Goal: Task Accomplishment & Management: Use online tool/utility

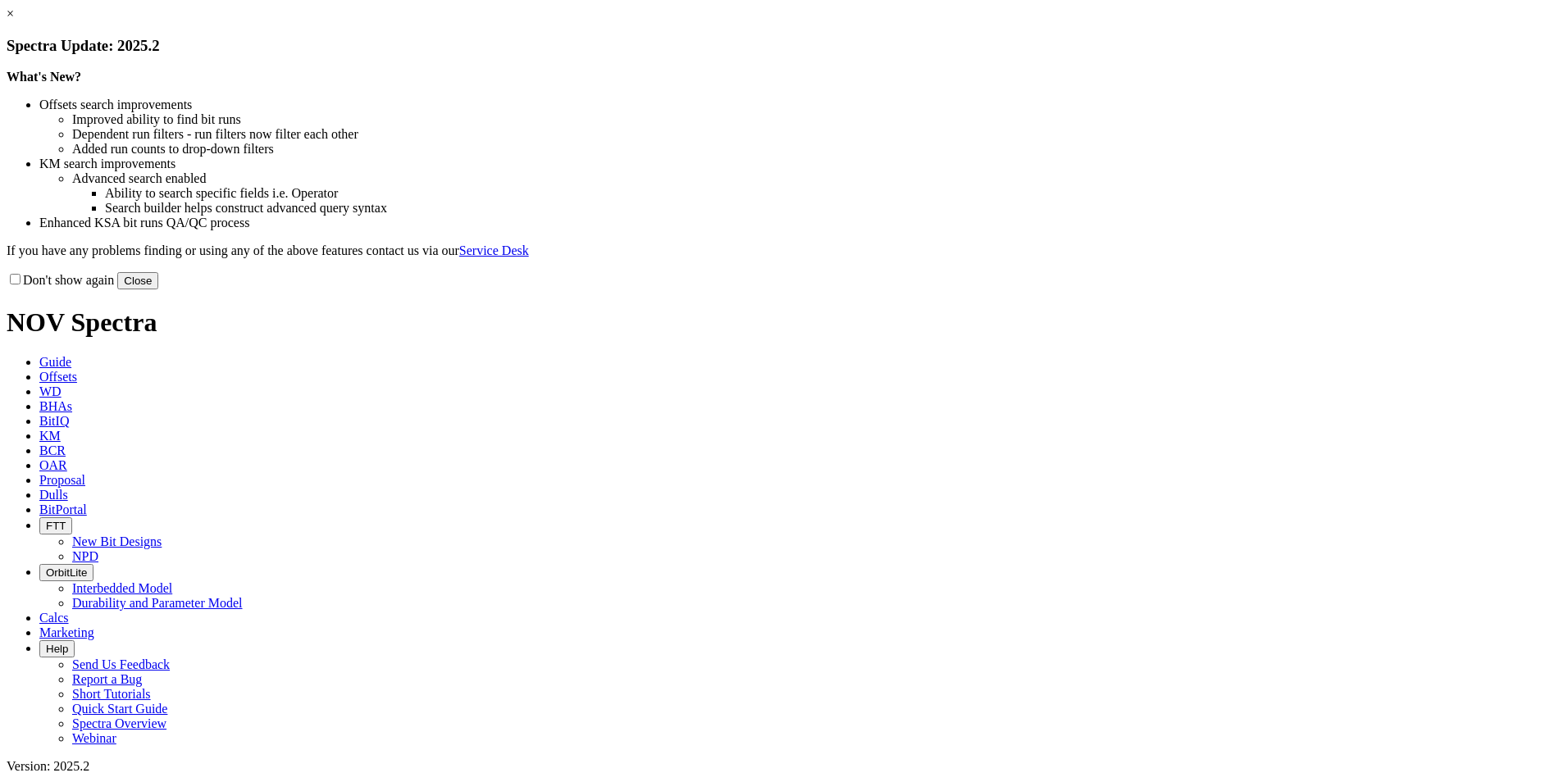
click at [158, 289] on button "Close" at bounding box center [138, 280] width 41 height 17
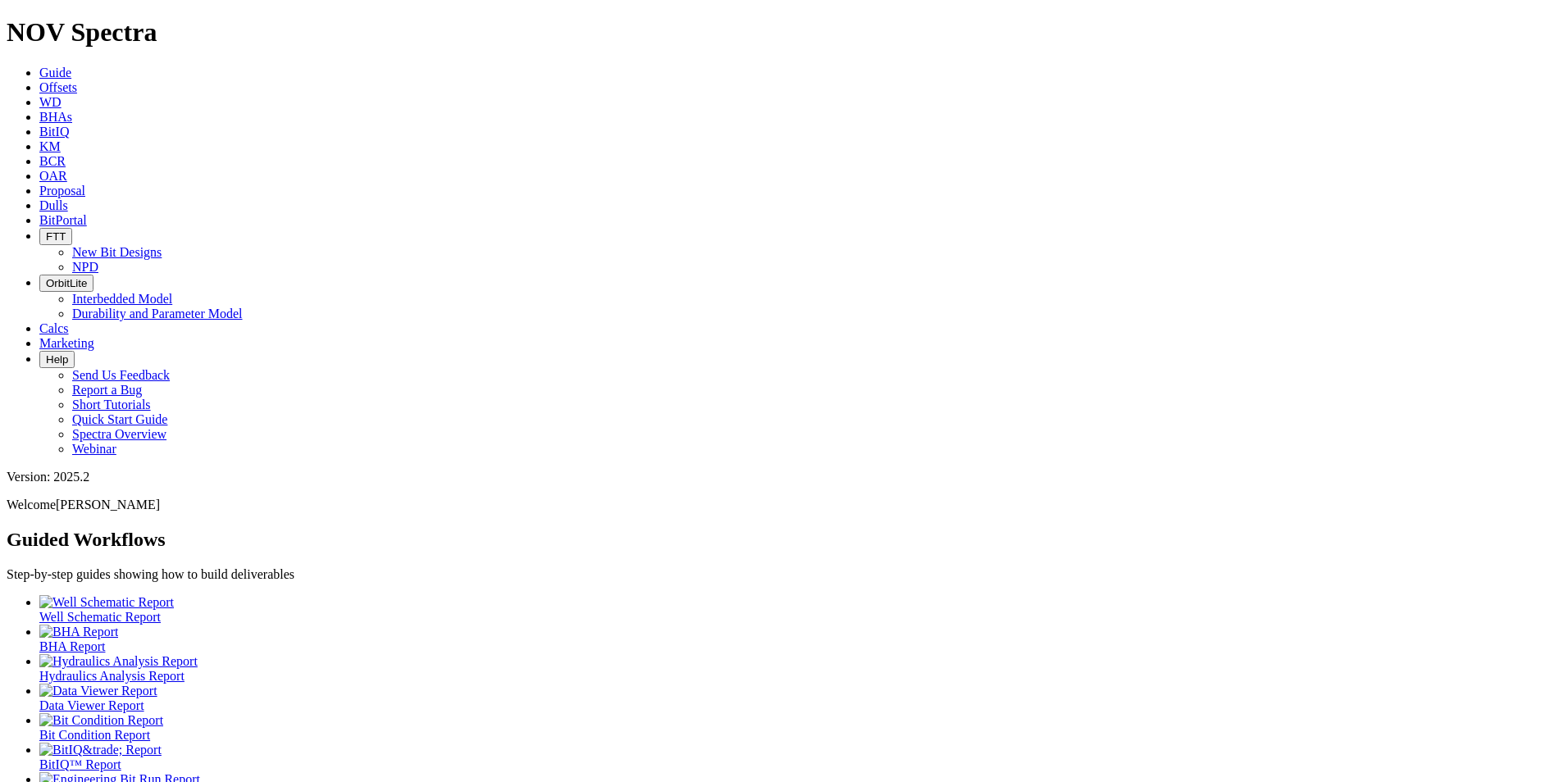
click at [86, 183] on span "Proposal" at bounding box center [63, 190] width 46 height 14
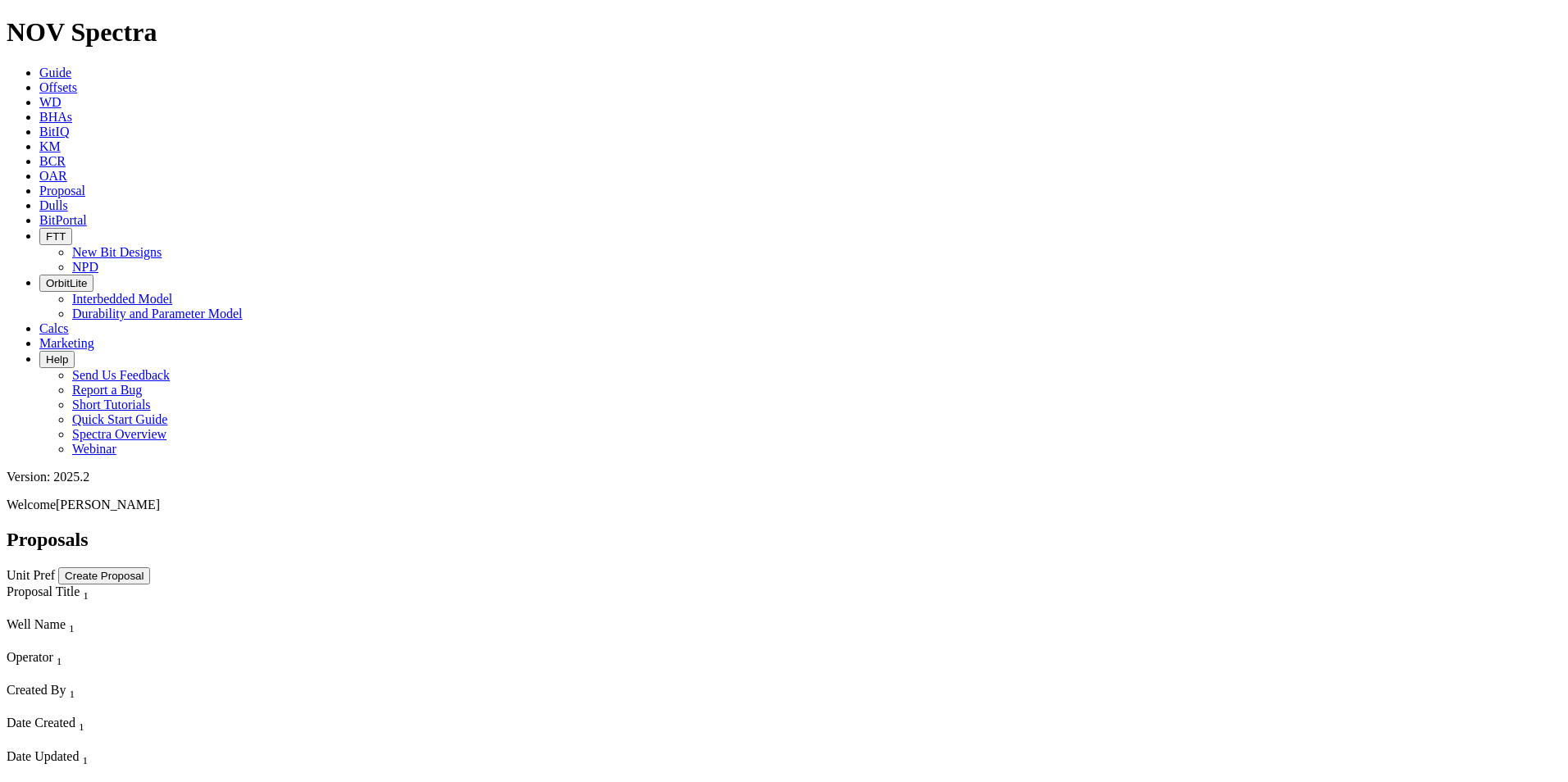
scroll to position [2869, 0]
select select "field"
select select "location"
select select "province"
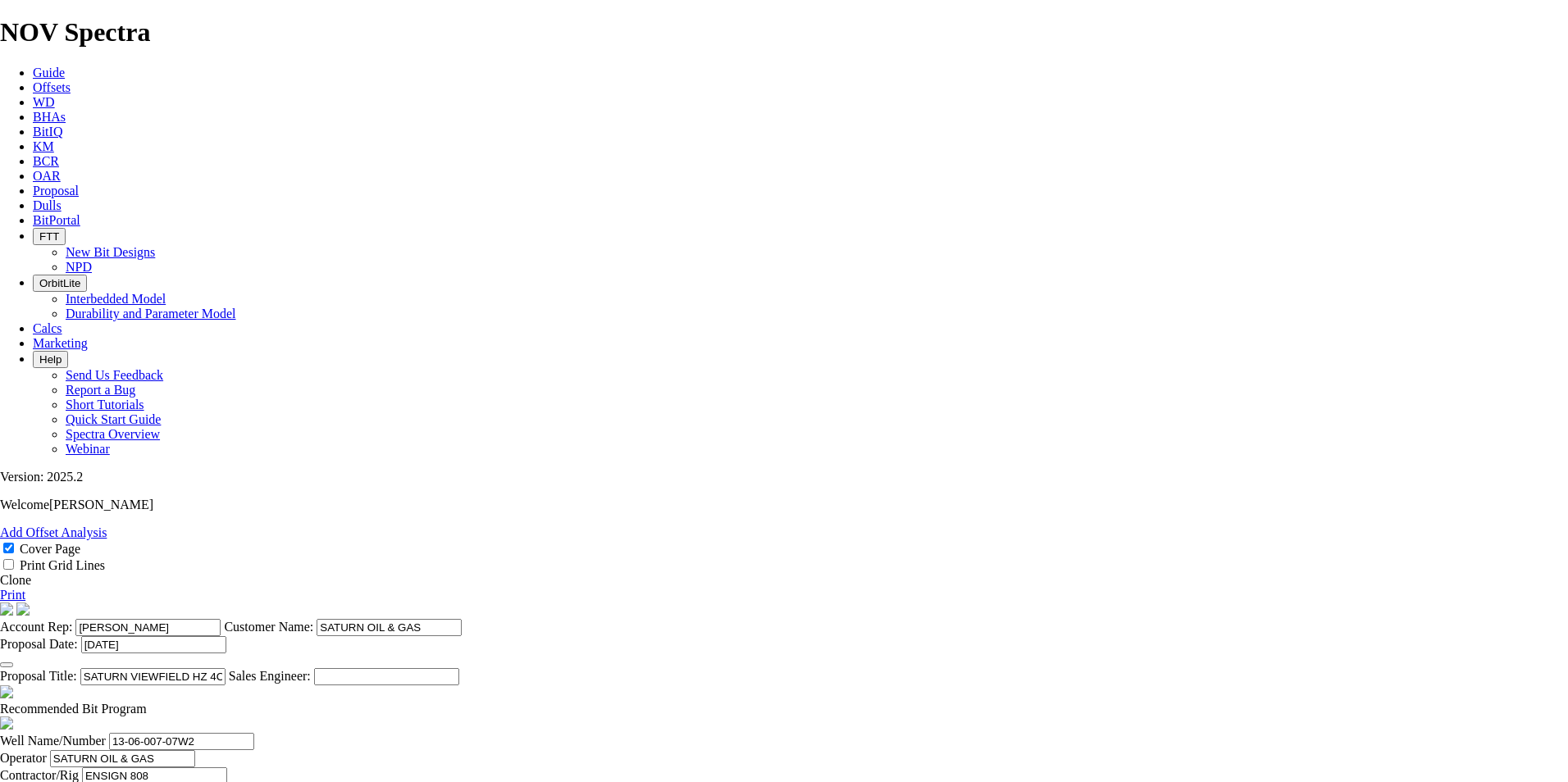
click at [33, 183] on icon at bounding box center [33, 190] width 0 height 14
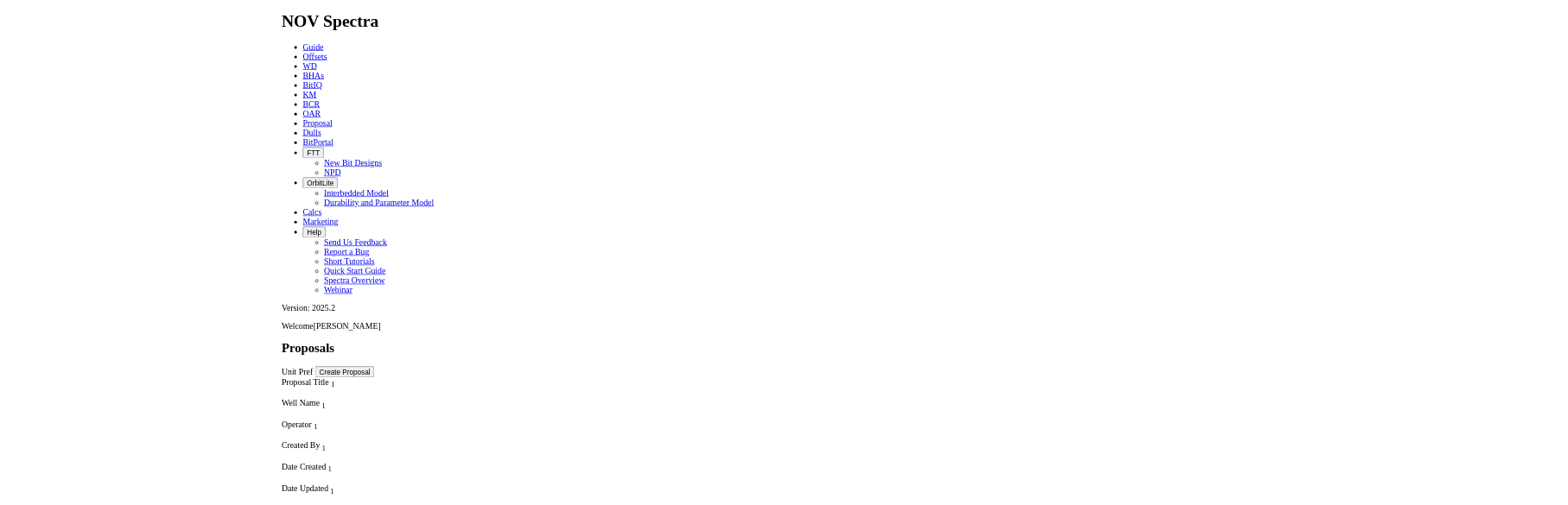
scroll to position [2763, 0]
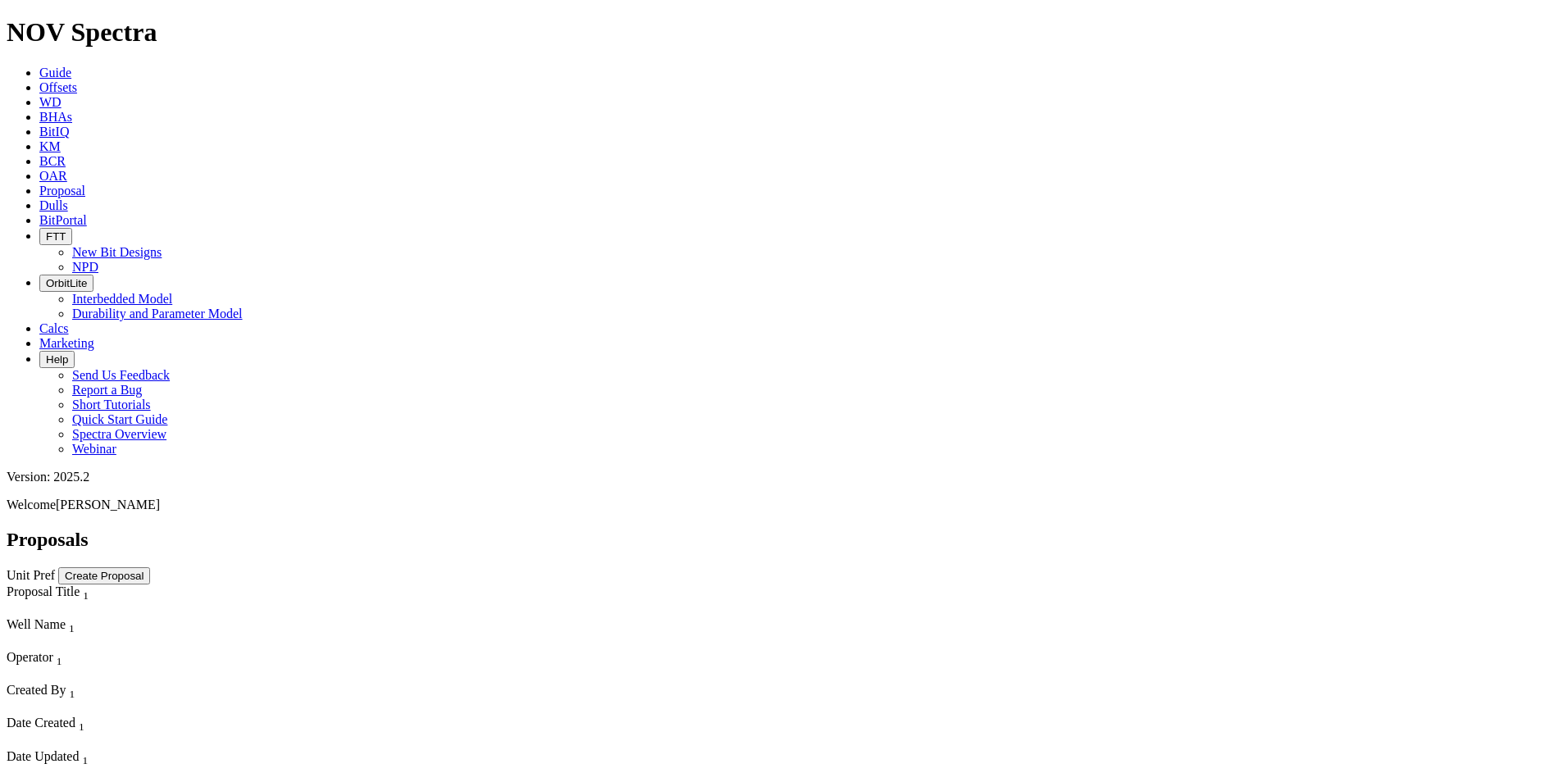
select select "field"
select select "location"
select select "province"
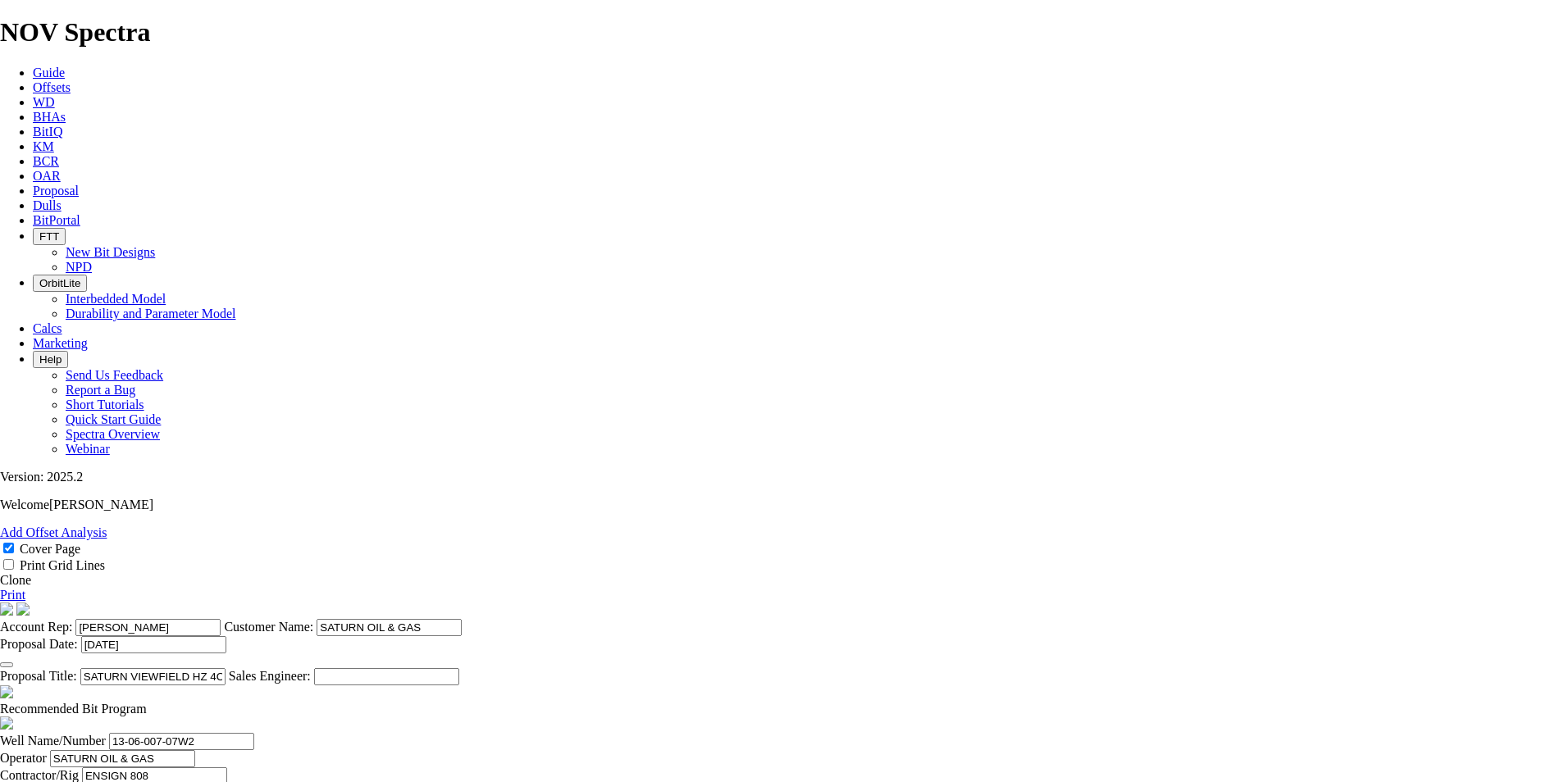
click at [31, 573] on link "Clone" at bounding box center [16, 580] width 31 height 14
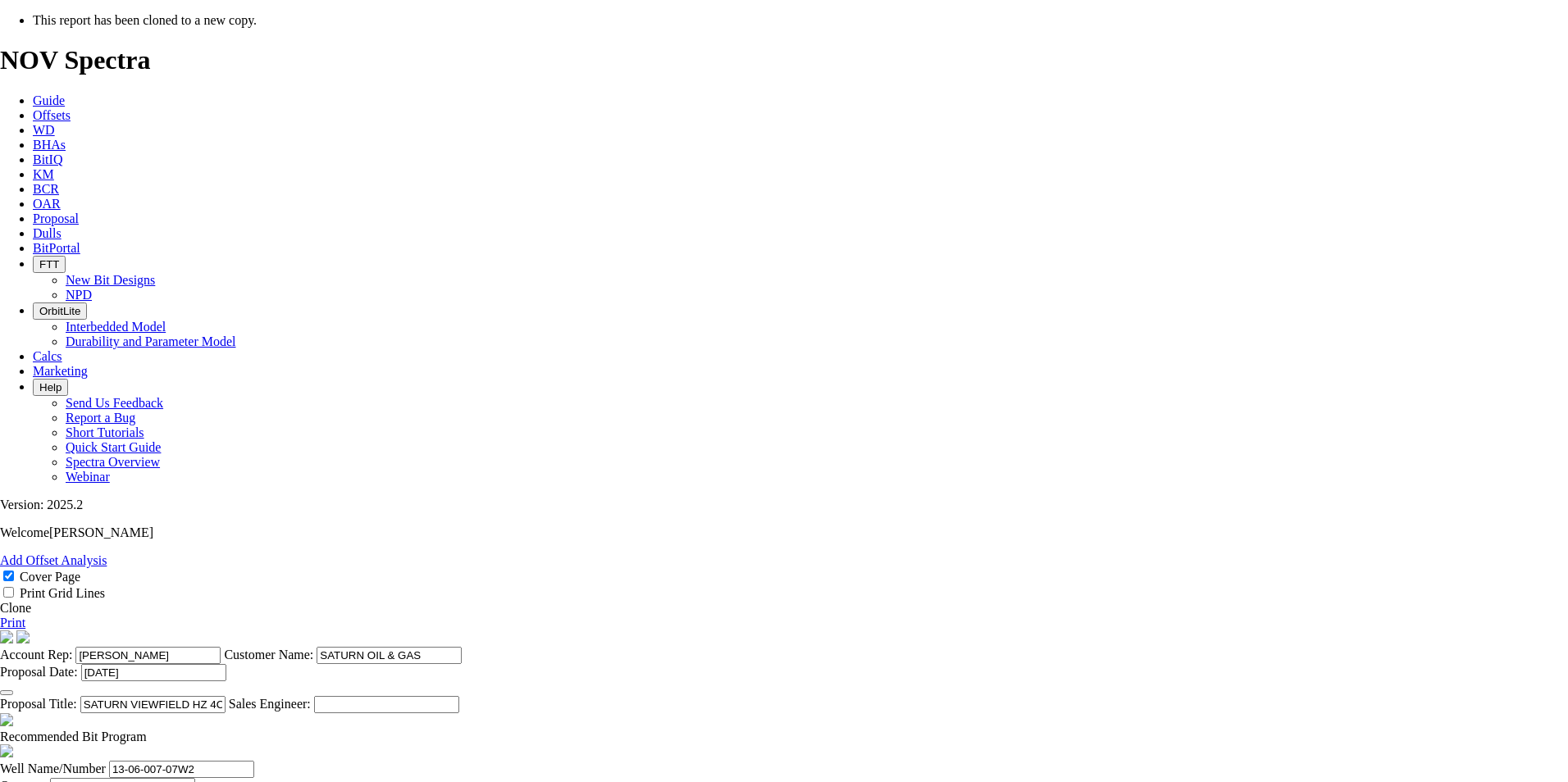
select select "field"
select select "location"
select select "province"
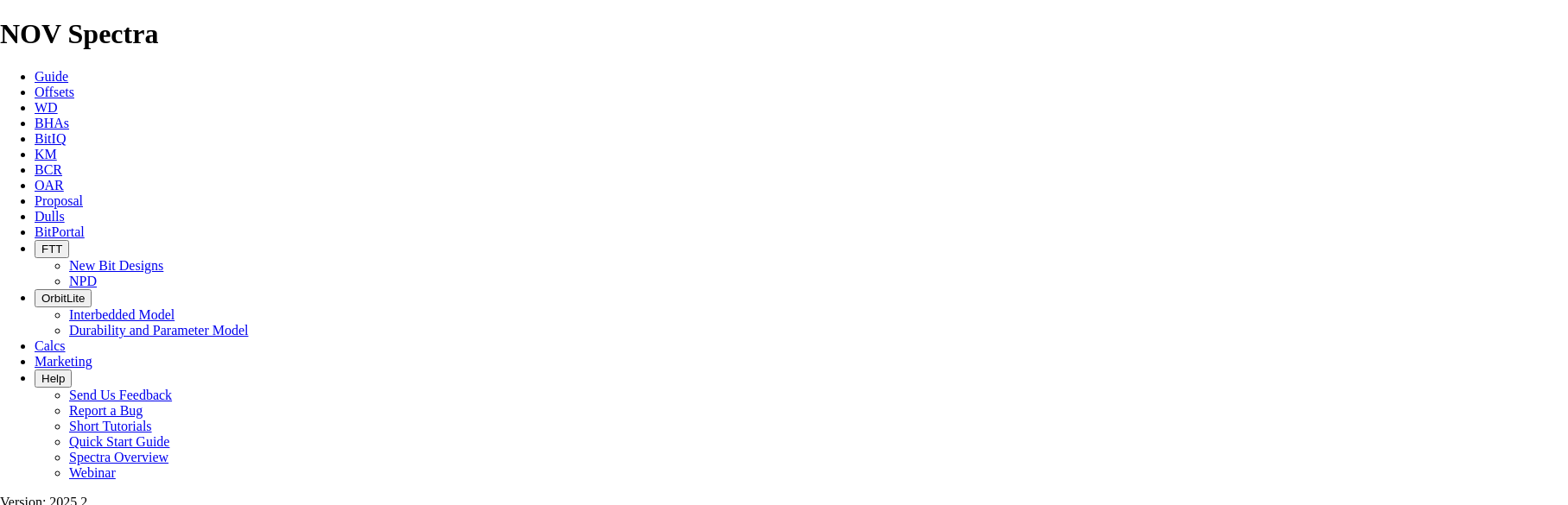
scroll to position [259, 0]
type input "[DATE]"
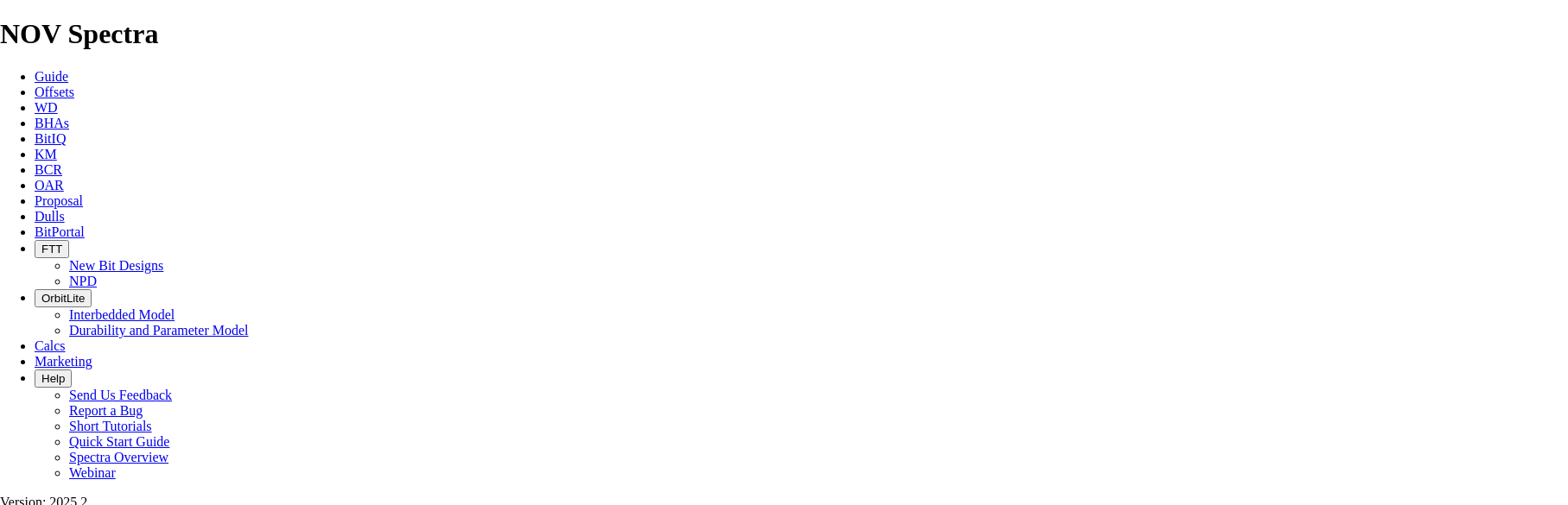
drag, startPoint x: 890, startPoint y: 486, endPoint x: 714, endPoint y: 488, distance: 176.0
drag, startPoint x: 904, startPoint y: 137, endPoint x: 830, endPoint y: 140, distance: 74.1
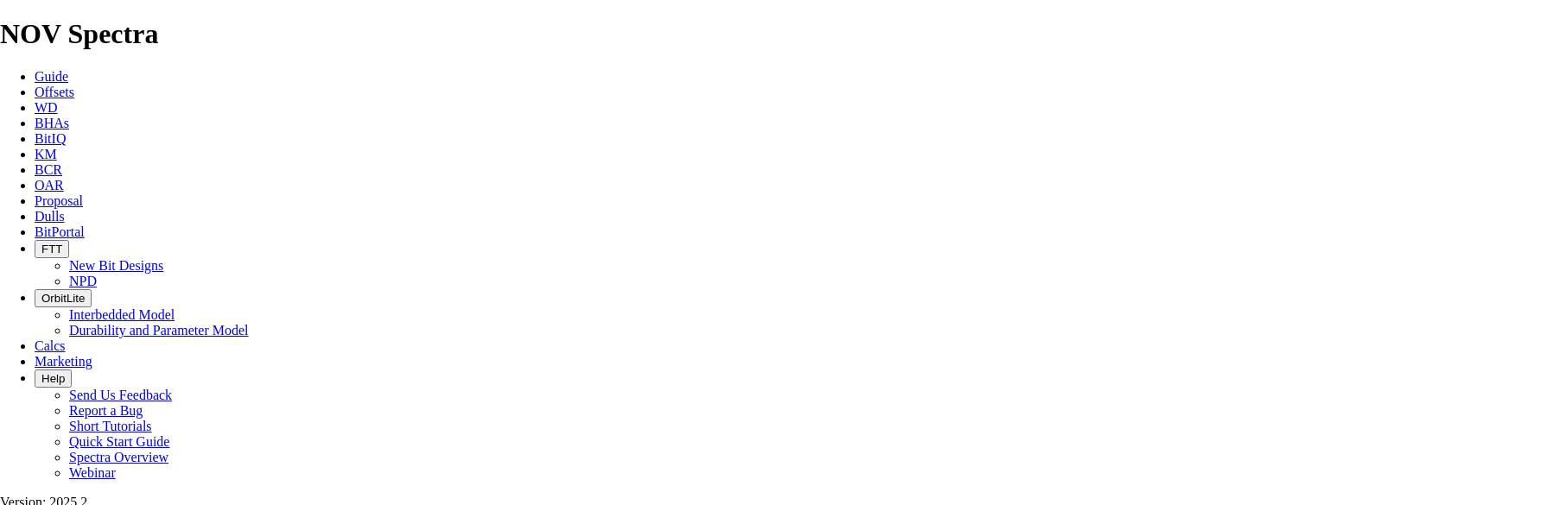
type input "SATURN RONCOTT HZ 5A15-21-2D16-33-5-25W2"
drag, startPoint x: 452, startPoint y: 381, endPoint x: 350, endPoint y: 376, distance: 102.1
paste input "6-33-5-25"
type input "16-33-005-25W2"
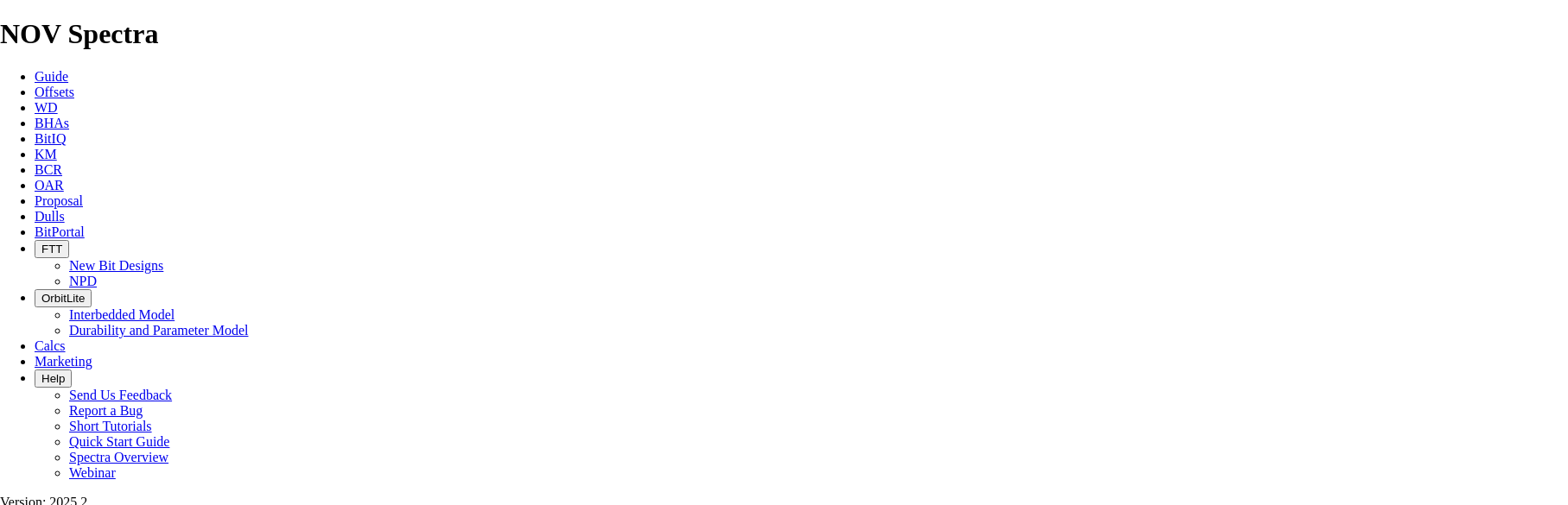
type input "STAMPEDE 8"
type input "RONCOTT"
type input "15-21-005-25W2"
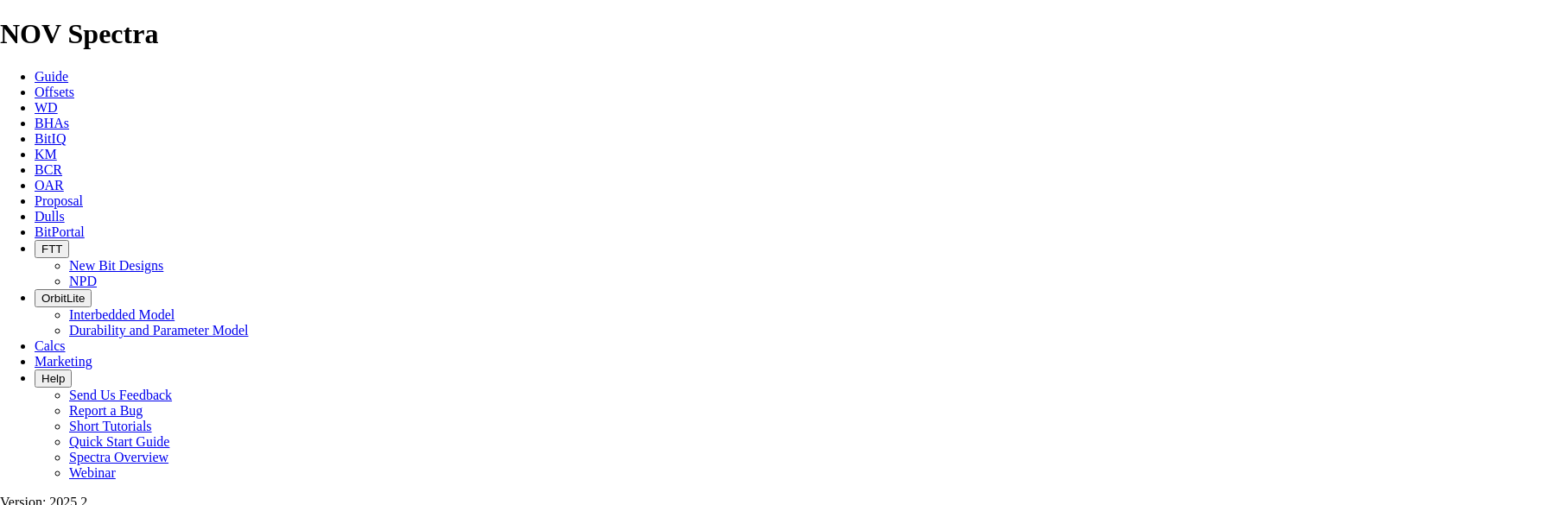
scroll to position [690, 0]
type input "[DATE]"
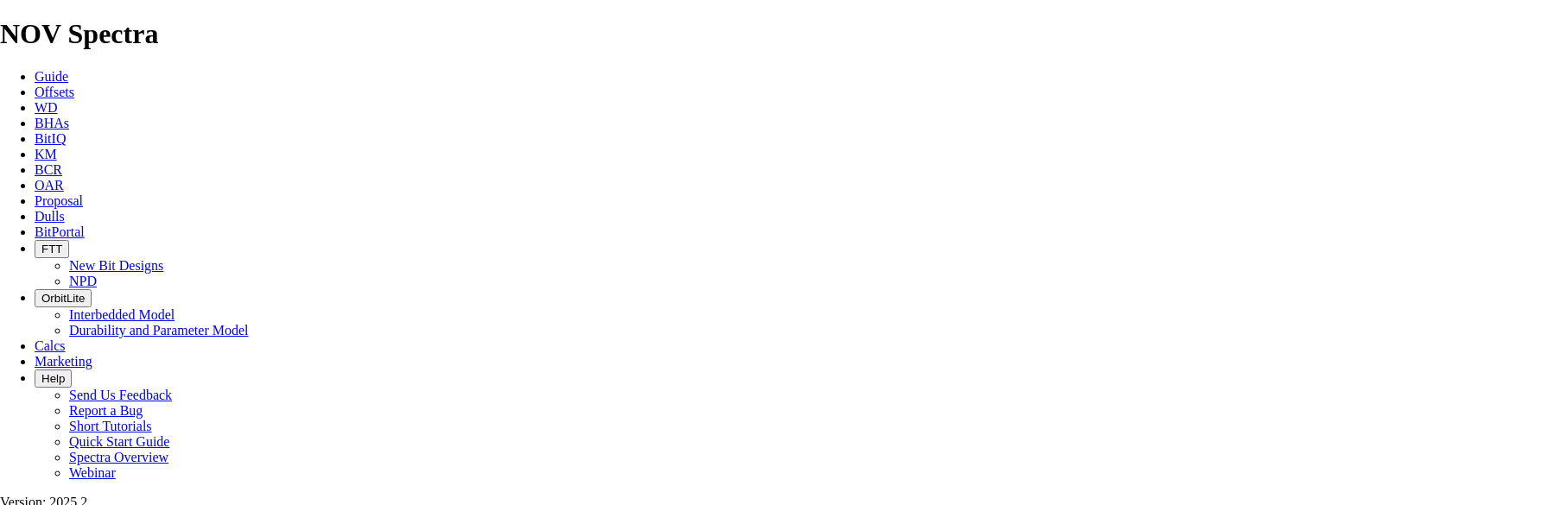
type input "[DATE]"
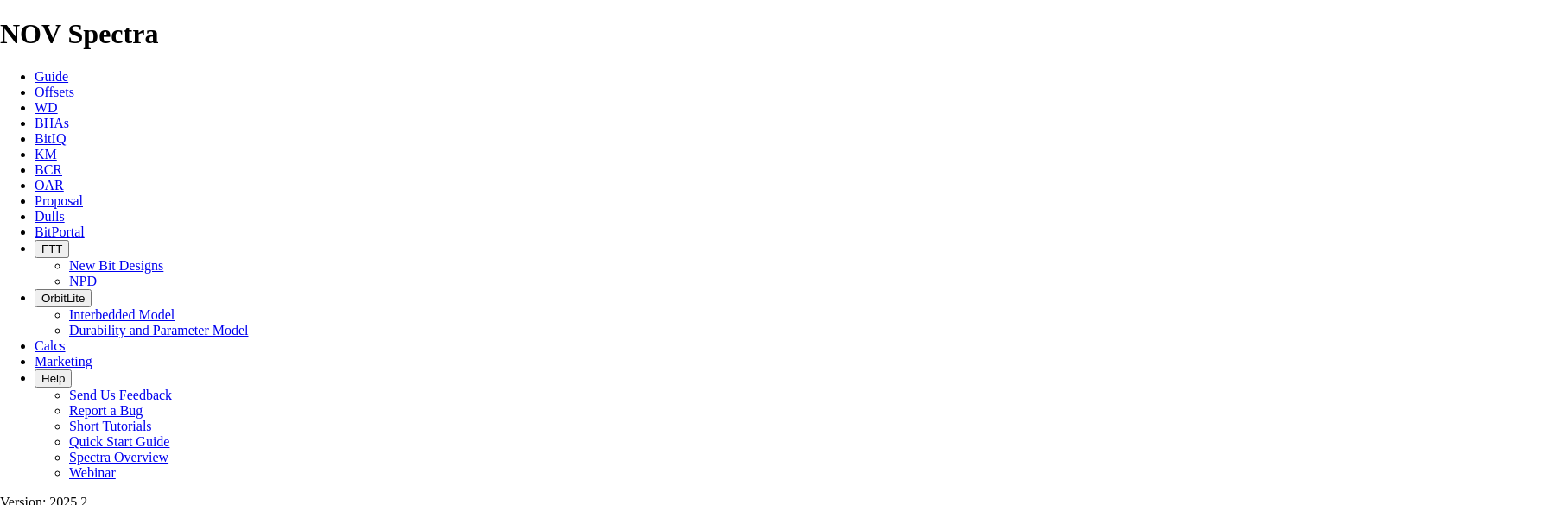
checkbox input "false"
drag, startPoint x: 527, startPoint y: 346, endPoint x: 463, endPoint y: 343, distance: 64.1
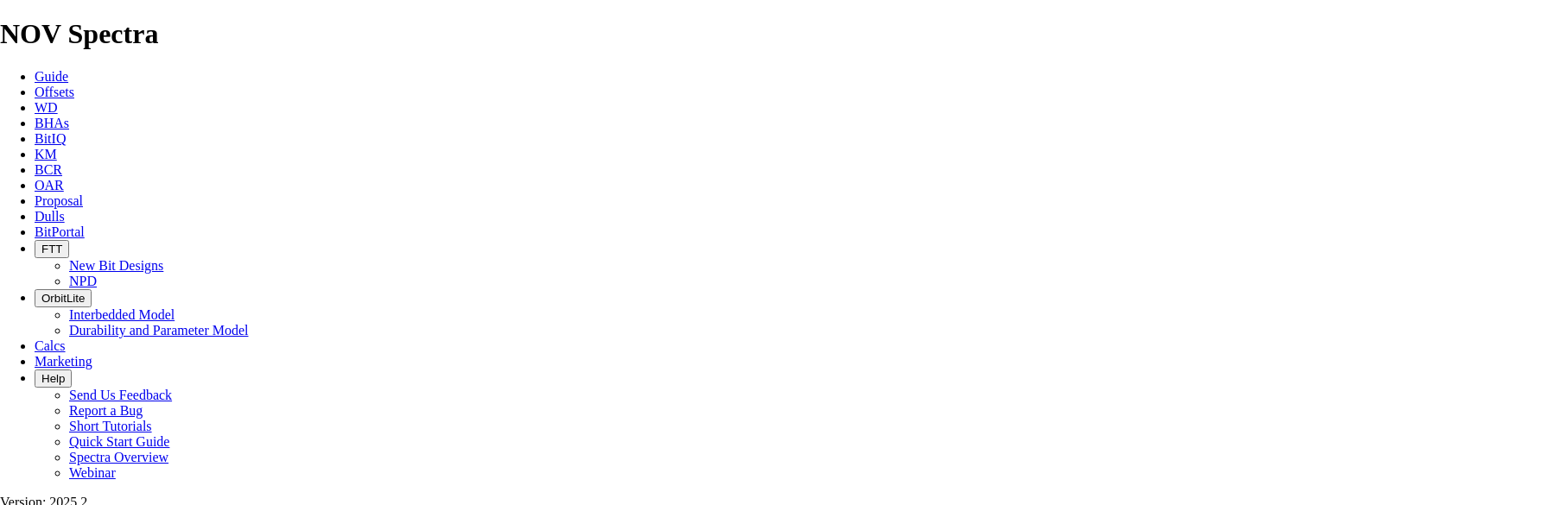
type input "349"
drag, startPoint x: 689, startPoint y: 340, endPoint x: 631, endPoint y: 342, distance: 58.0
type input "250"
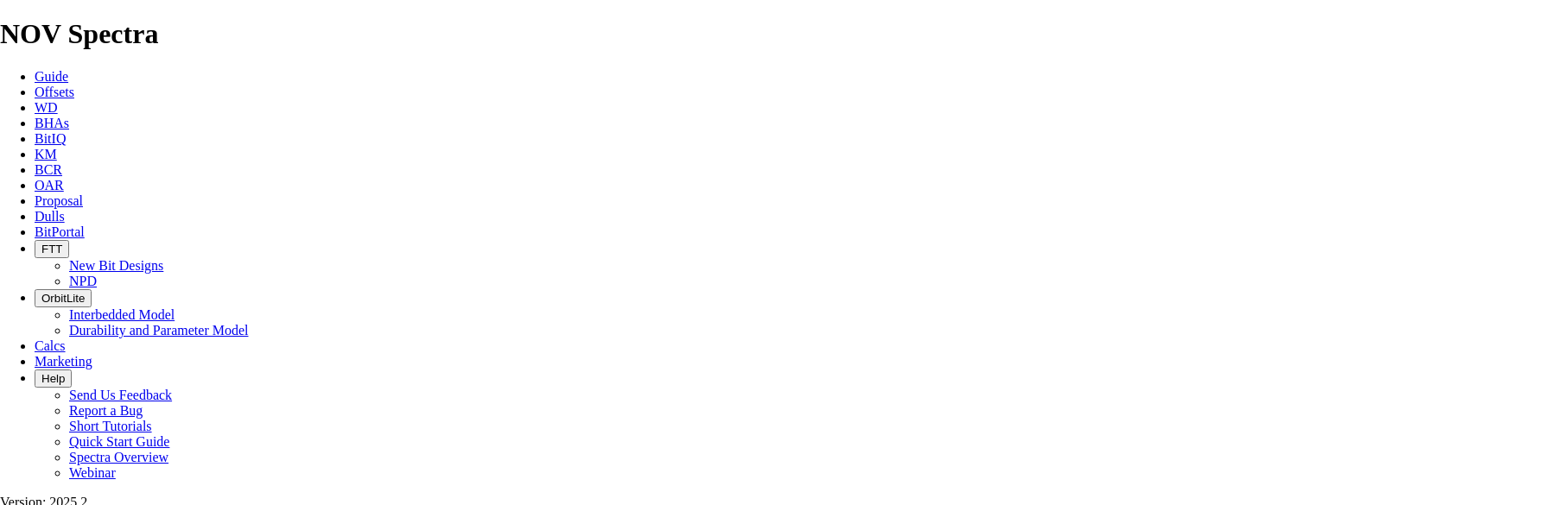
type input "2.5"
drag, startPoint x: 609, startPoint y: 389, endPoint x: 550, endPoint y: 391, distance: 59.0
type input "TKC66-BD1"
type input "10000"
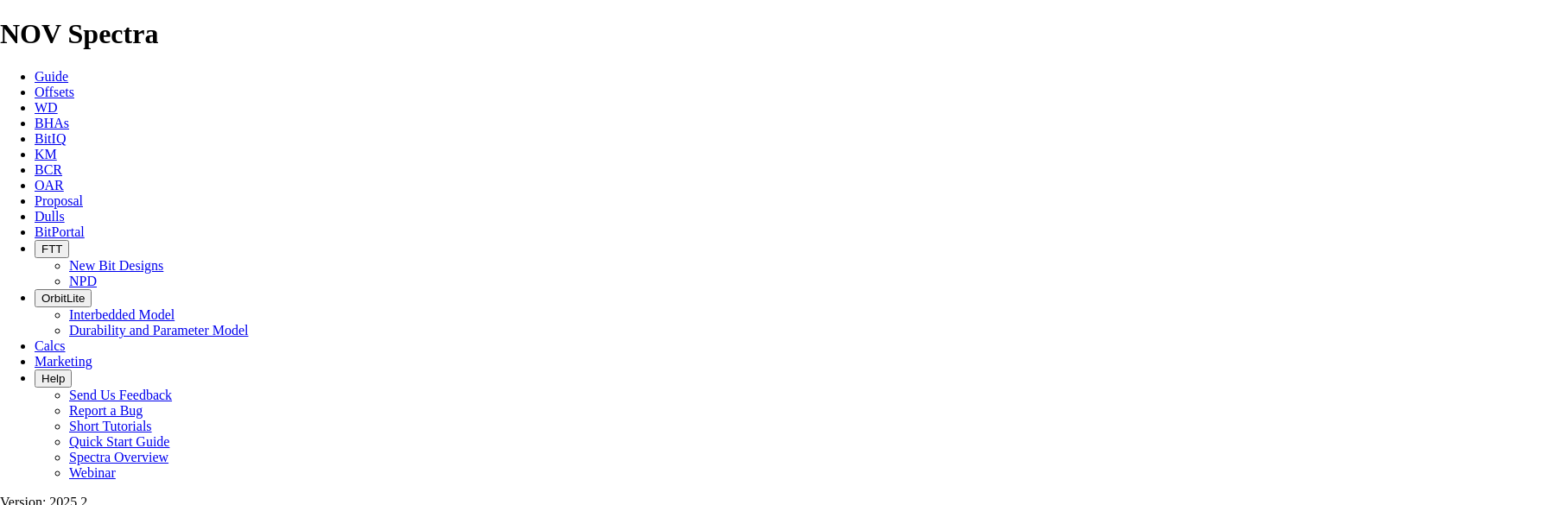
type input "222.3"
type input "TK63-AD1"
type input "12500"
type input "28750"
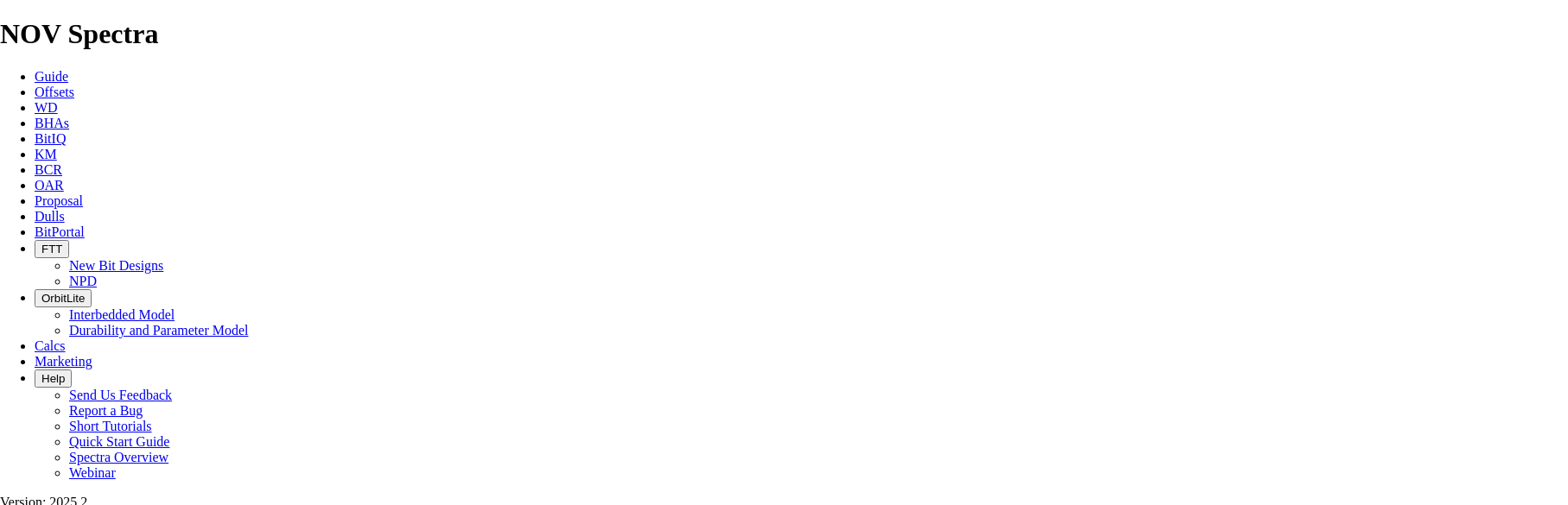
type input "4"
type input "158.8"
type input "TK53-A1"
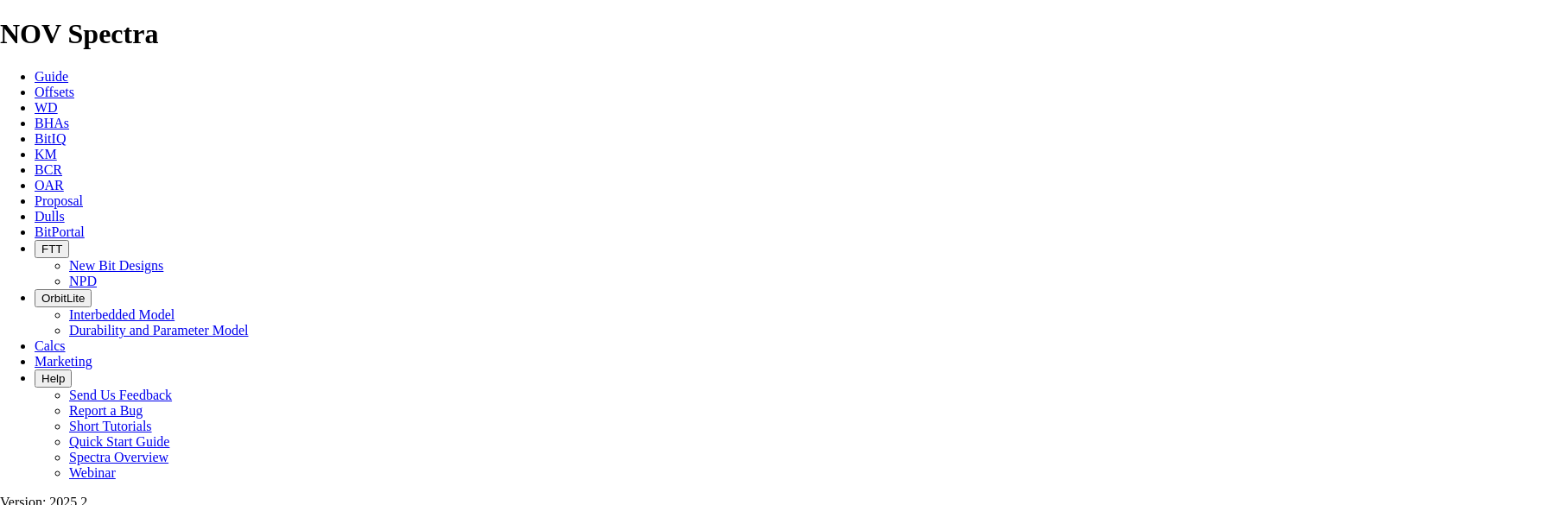
type input "10000"
type input "1"
type input "23000"
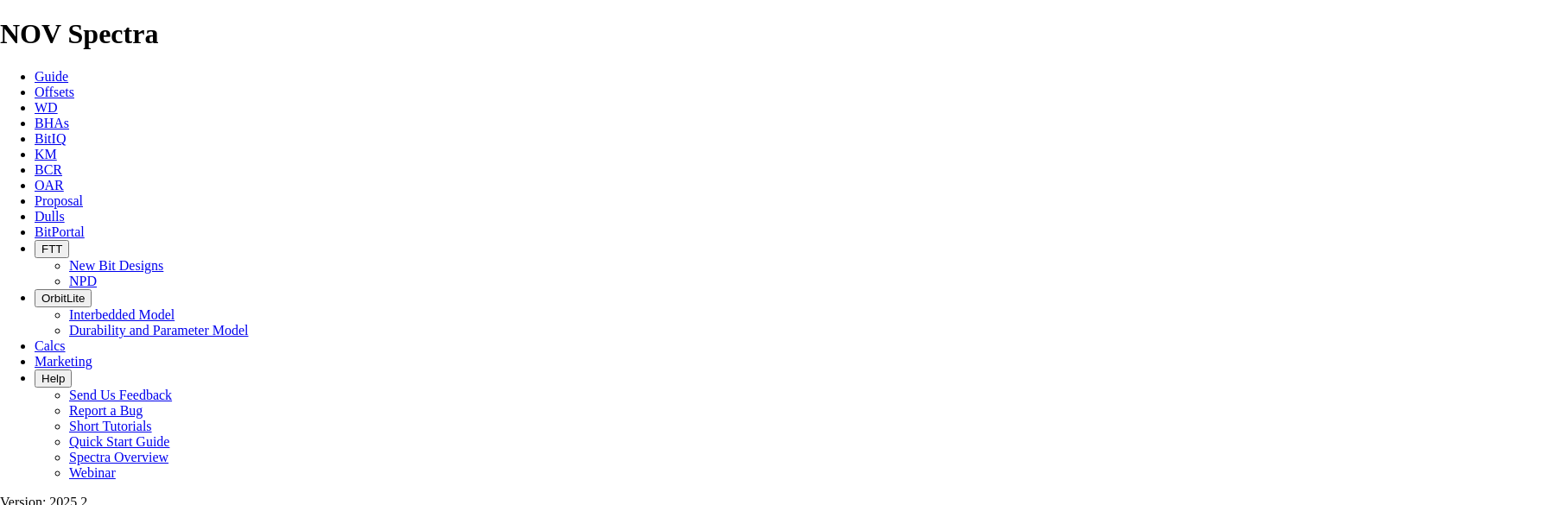
drag, startPoint x: 695, startPoint y: 463, endPoint x: 350, endPoint y: 463, distance: 345.0
type textarea "A 159mm TK63-D1 WILL BE AVAILABLE FOR THE LATERAL IF PREFERRED FOR $10,000."
type input "1515"
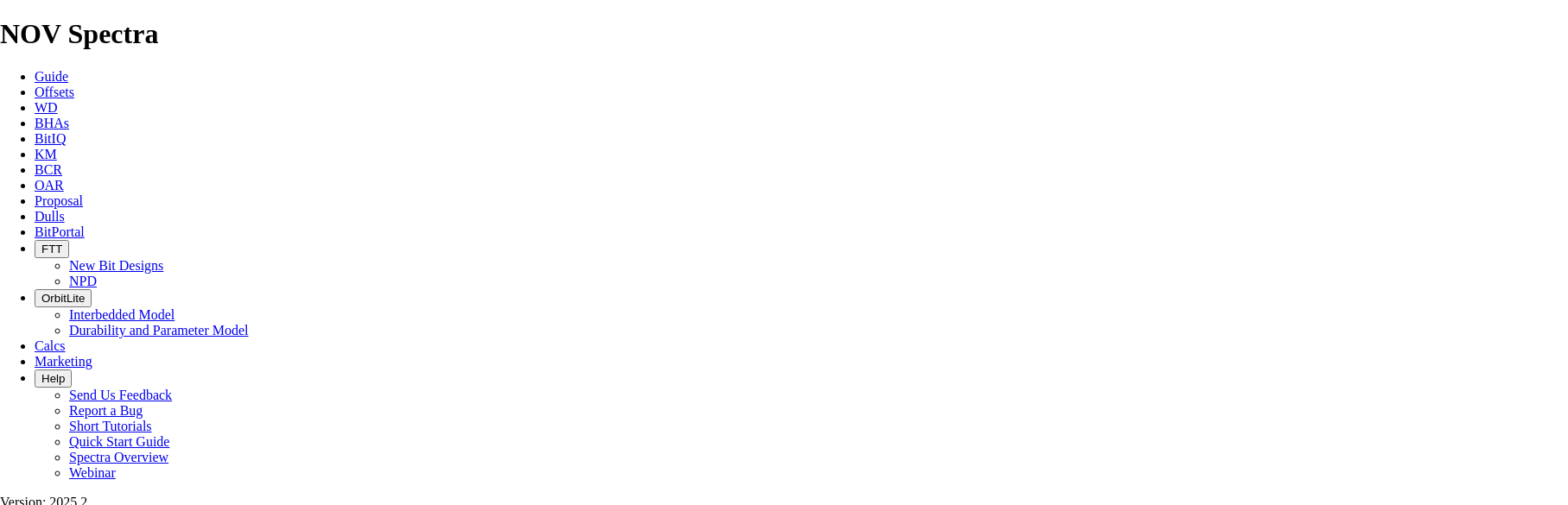
type input "2018"
type input "5248"
type input "1265"
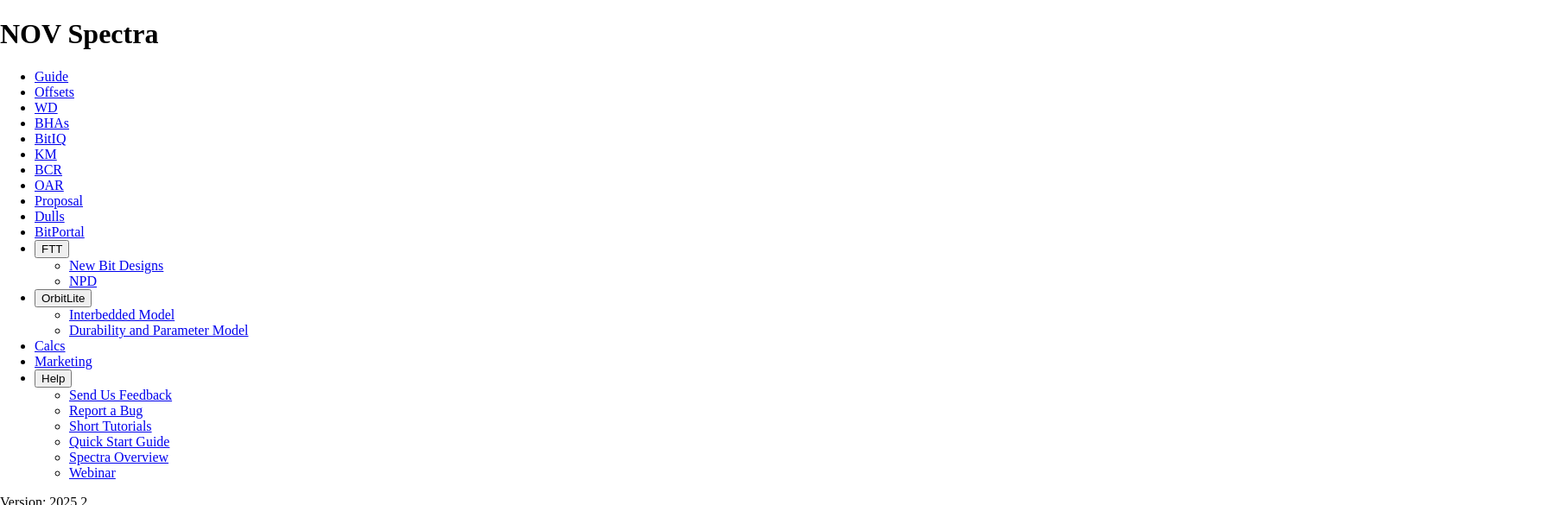
type input "70"
drag, startPoint x: 841, startPoint y: 300, endPoint x: 1090, endPoint y: 302, distance: 249.0
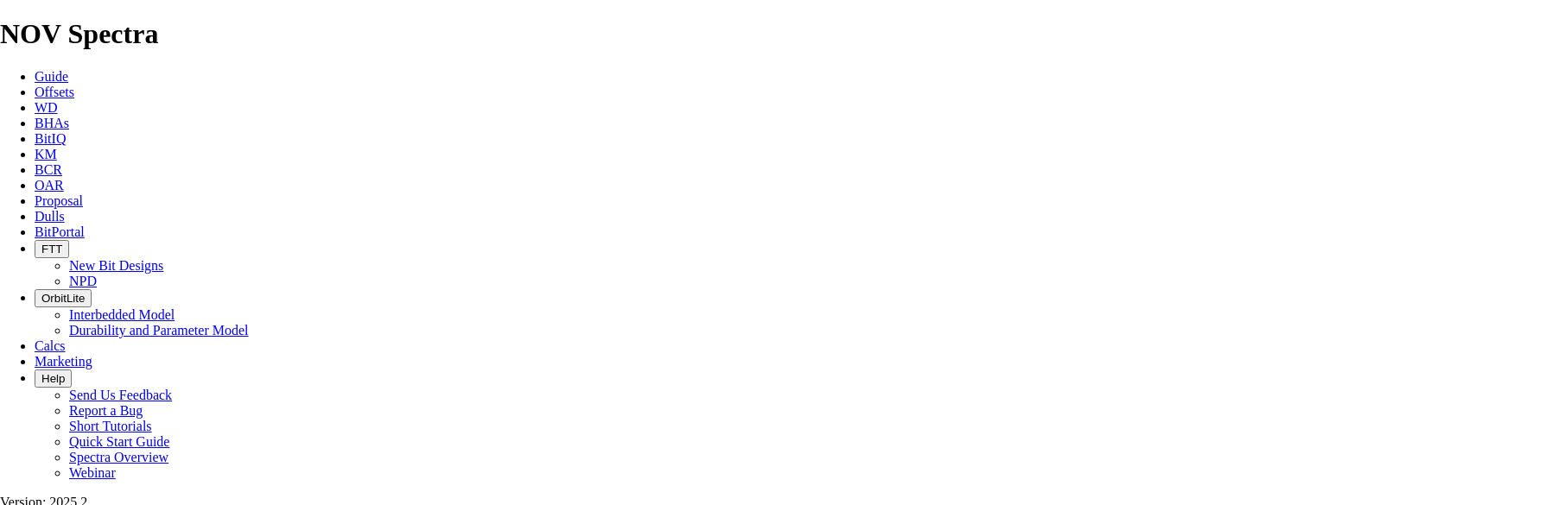
type input "18.071"
type input "15"
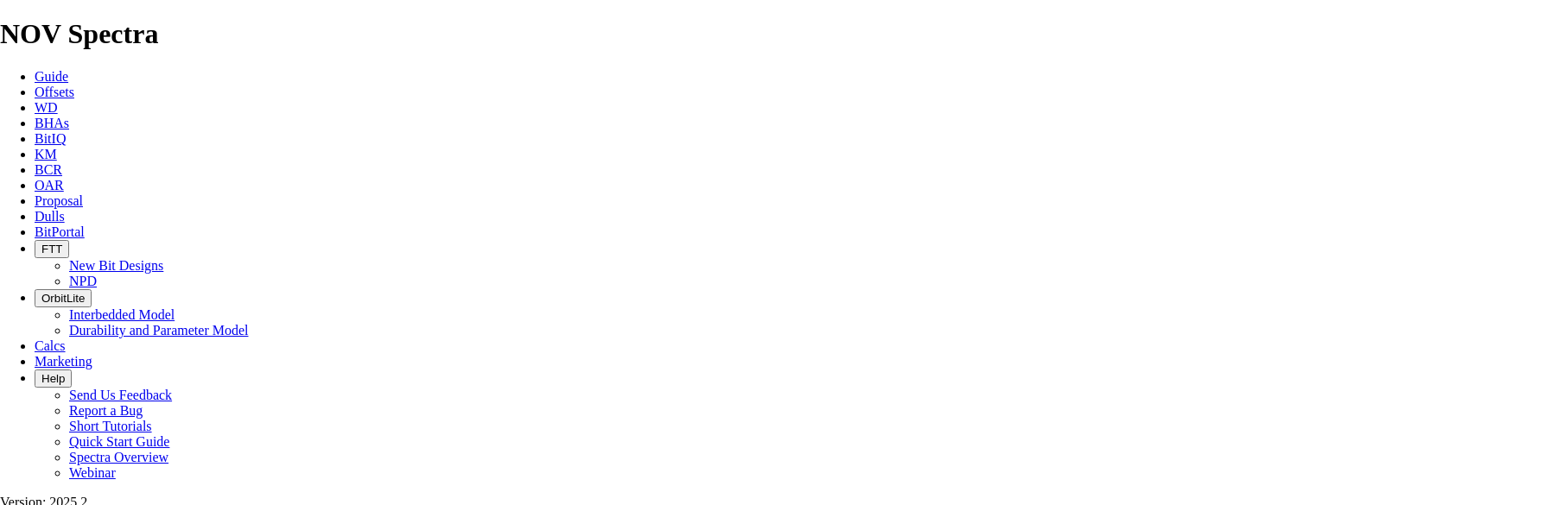
type input "503"
drag, startPoint x: 836, startPoint y: 341, endPoint x: 967, endPoint y: 345, distance: 131.1
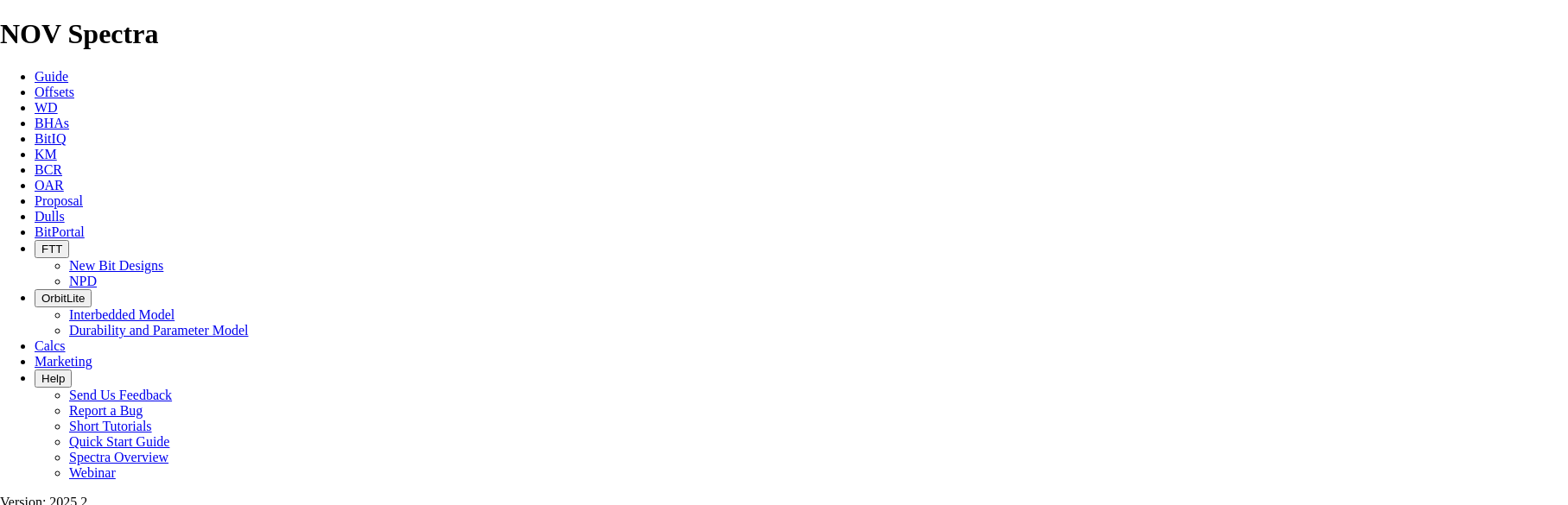
type input "33.533"
type input "3230"
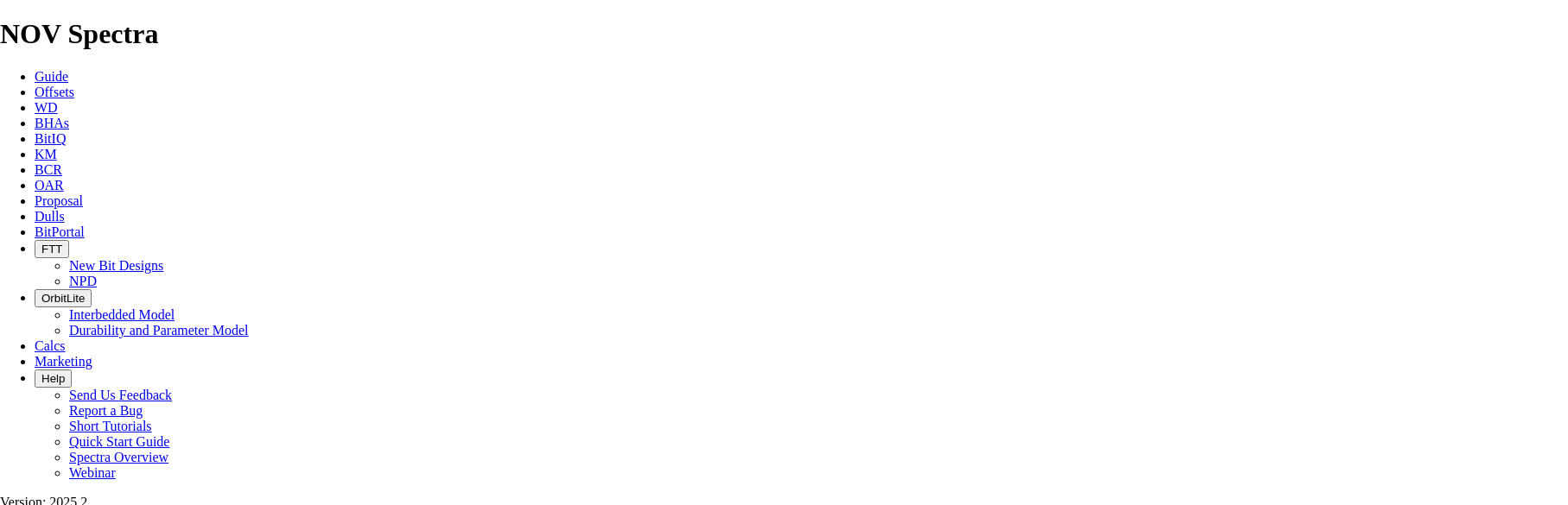
type input "90"
drag, startPoint x: 834, startPoint y: 387, endPoint x: 1083, endPoint y: 380, distance: 249.1
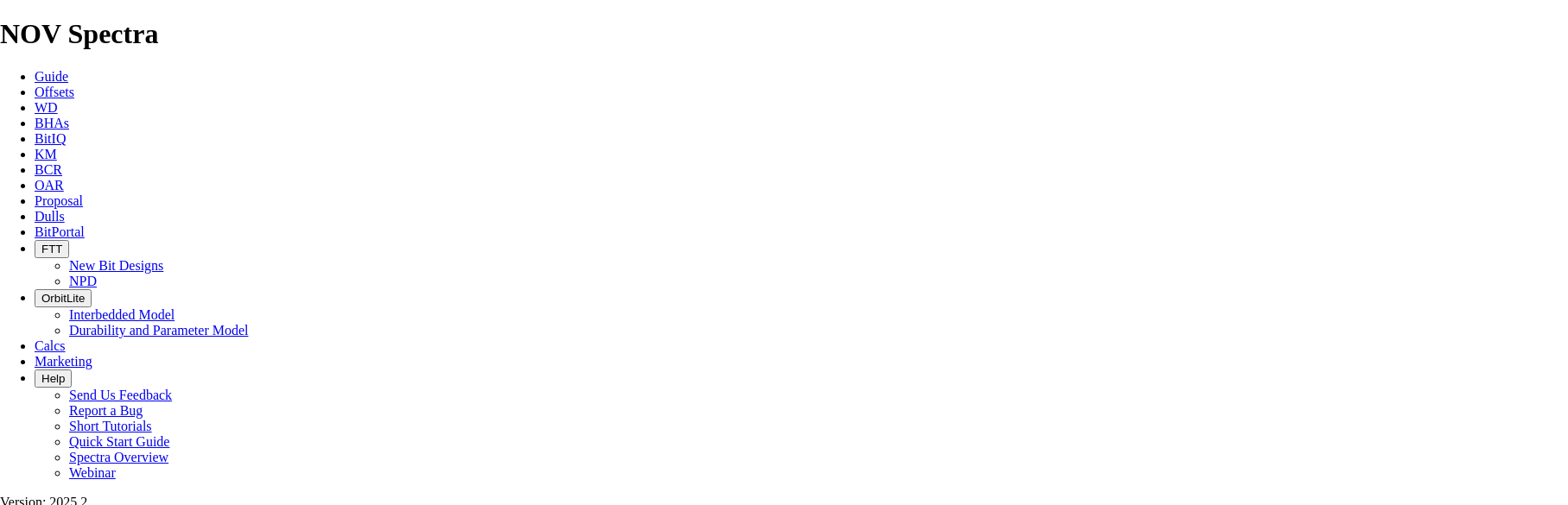
scroll to position [0, 0]
type input "35.889"
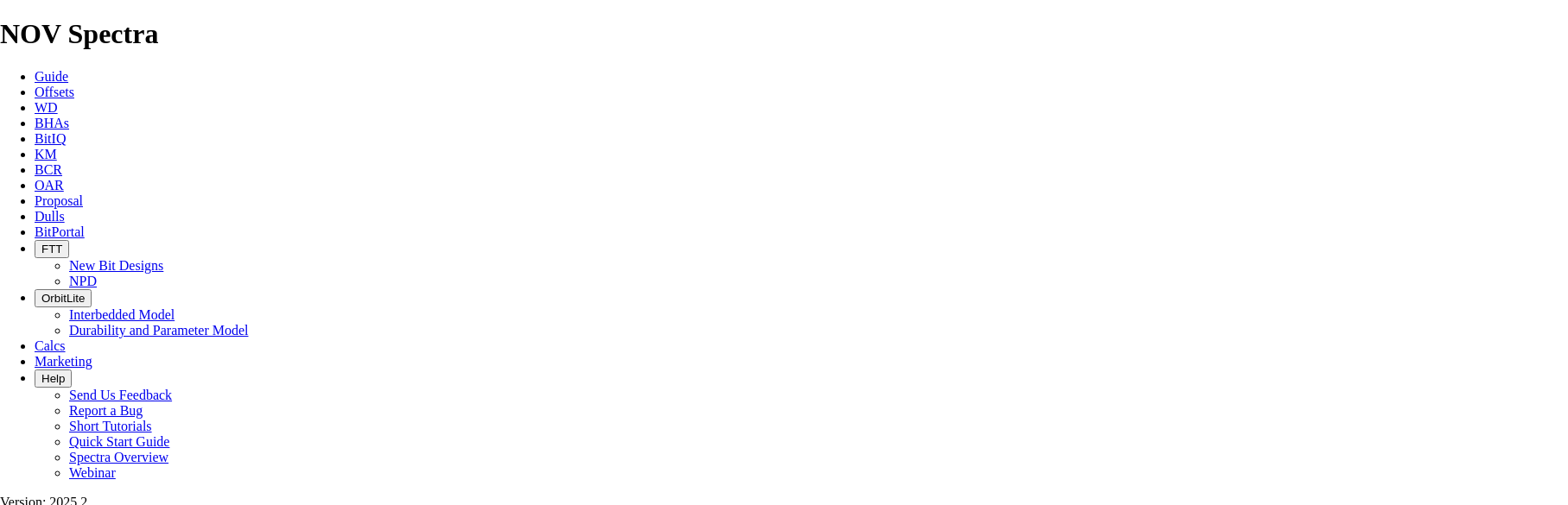
type textarea "A 159mm TK63-D1 WILL BE AVAILABLE FOR THE LATERAL IF PREFERRED FOR $10,000."
